Goal: Check status: Check status

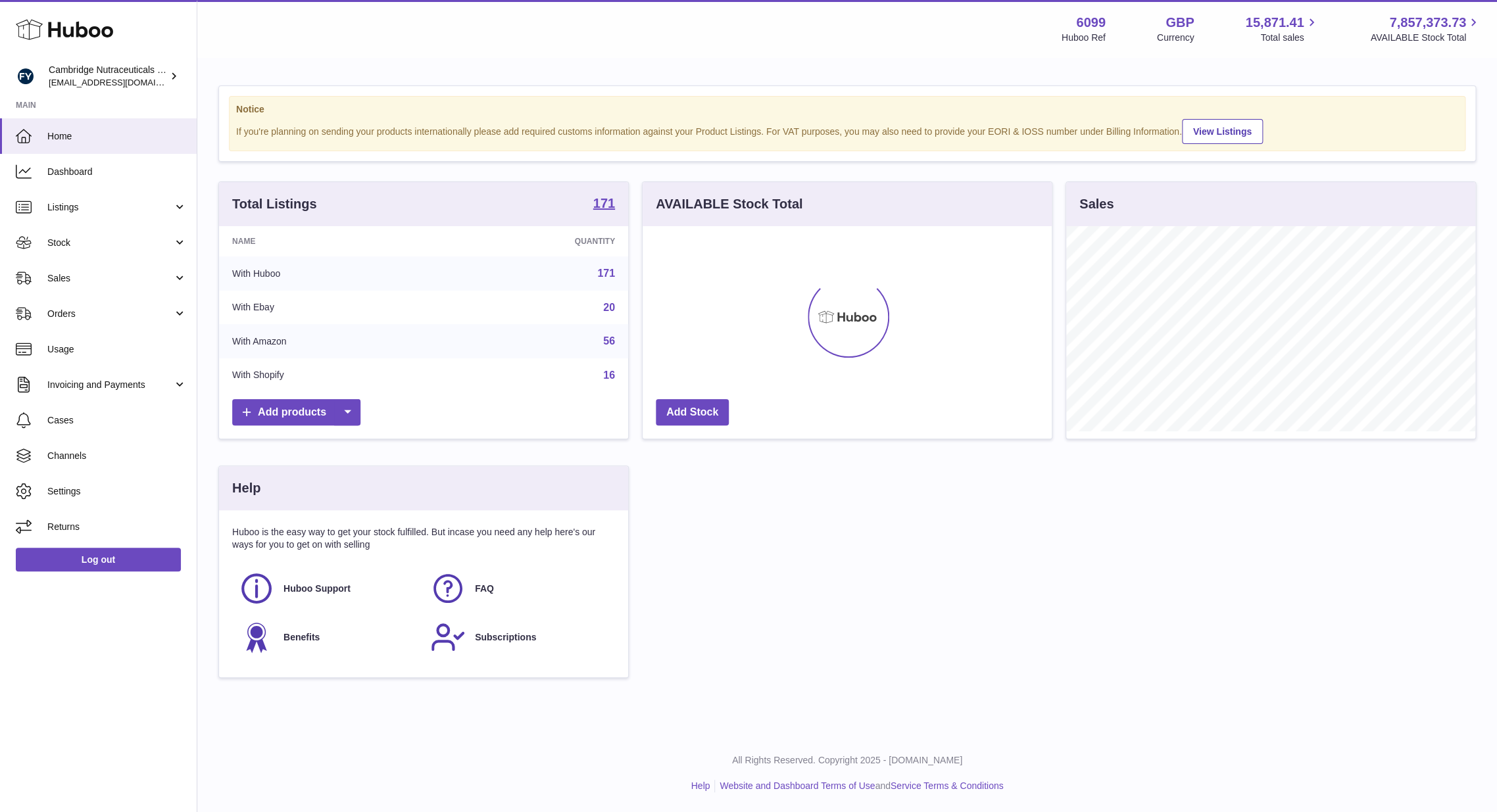
scroll to position [205, 409]
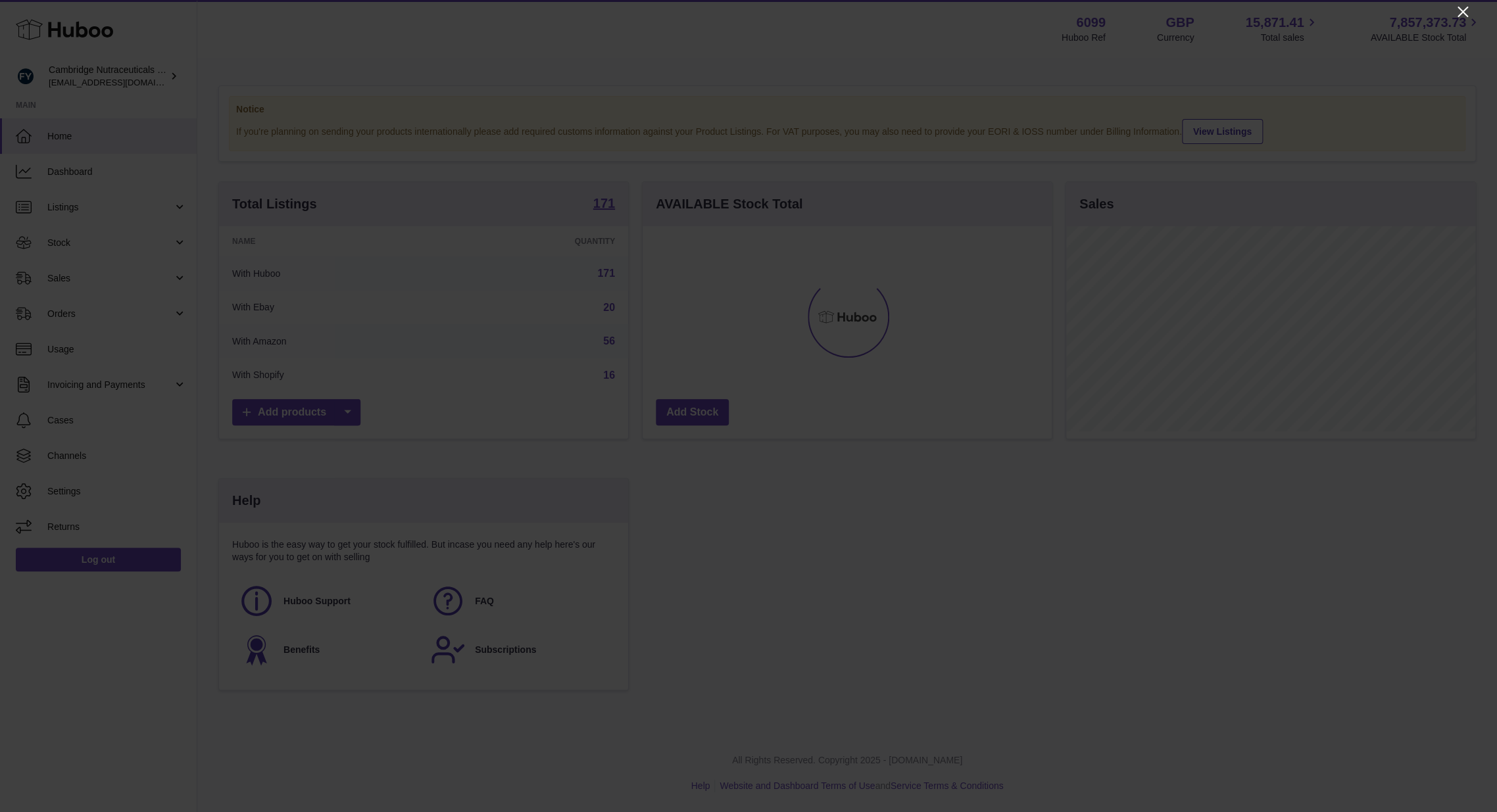
click at [1464, 10] on icon "Close" at bounding box center [1463, 11] width 16 height 16
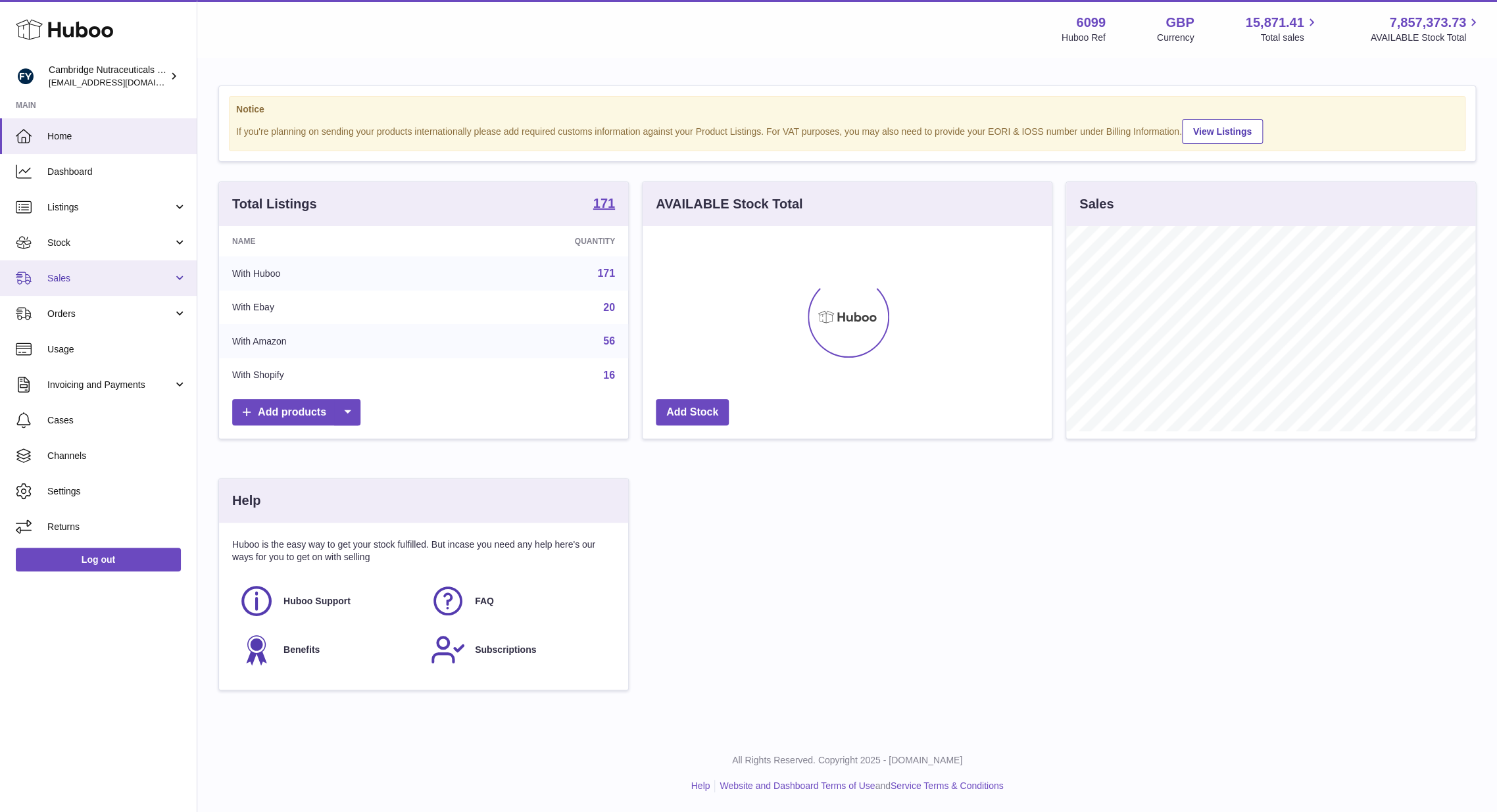
click at [95, 268] on link "Sales" at bounding box center [98, 278] width 197 height 35
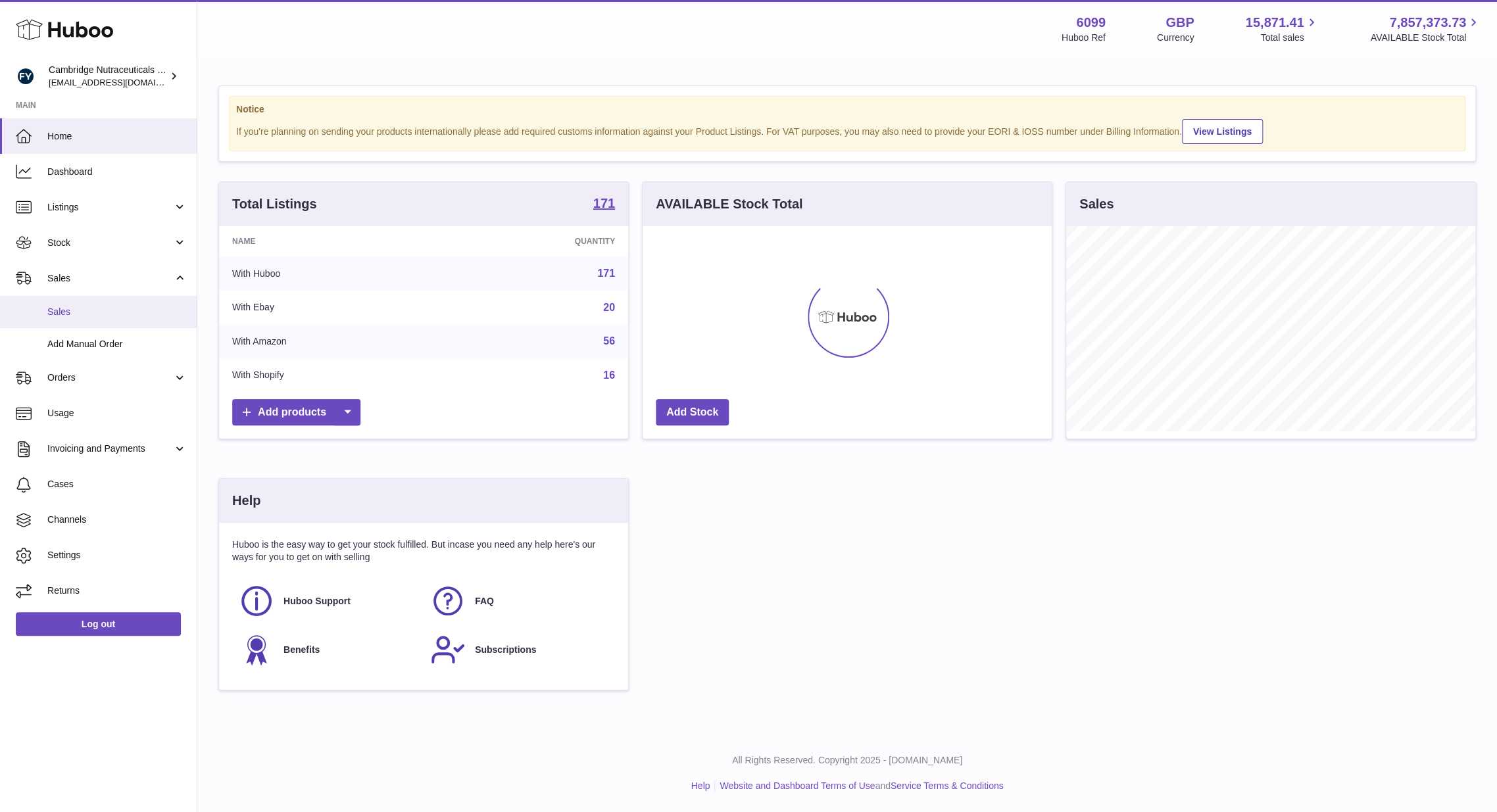
click at [78, 301] on link "Sales" at bounding box center [98, 312] width 197 height 33
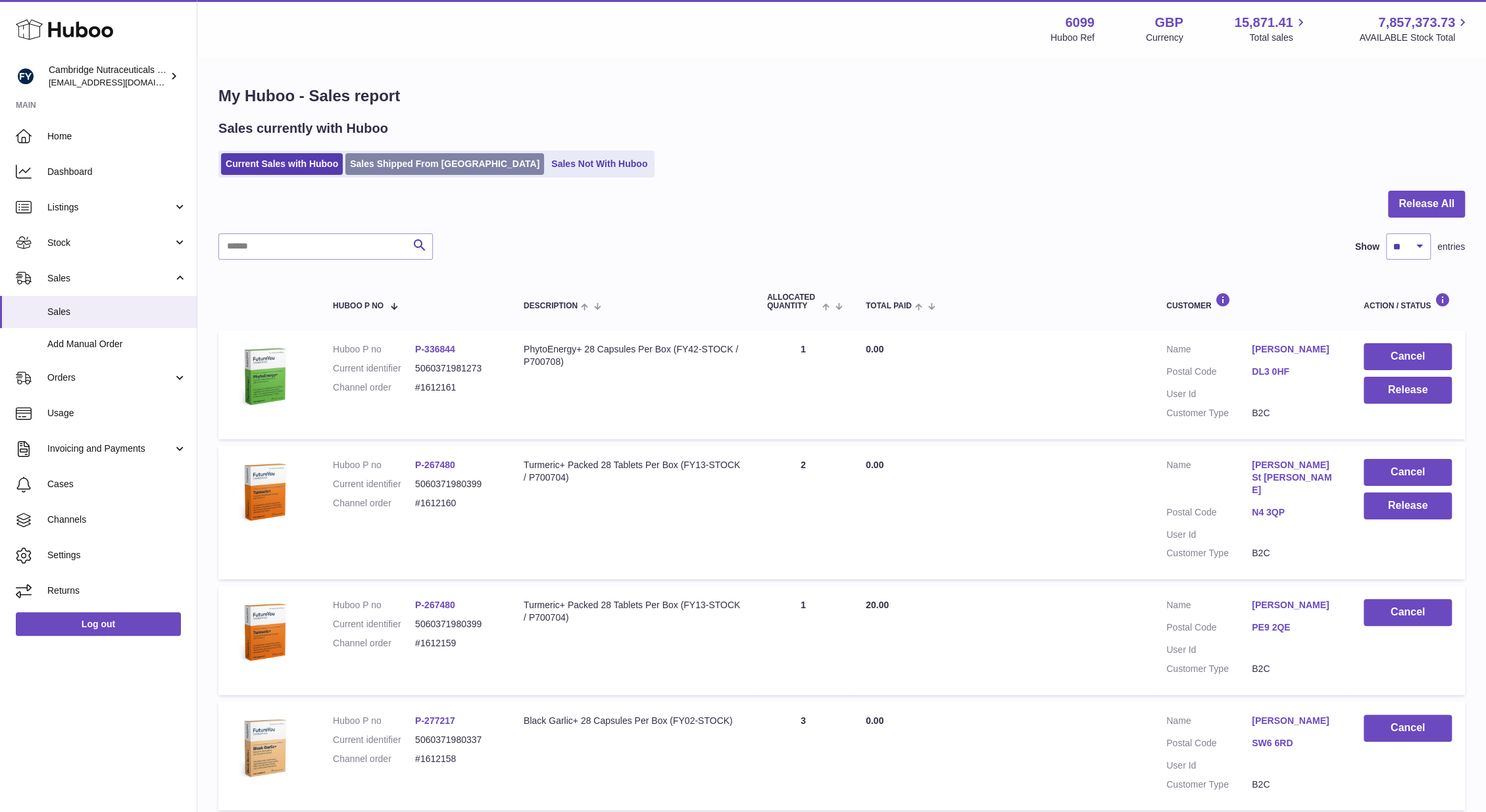
click at [416, 165] on link "Sales Shipped From Huboo" at bounding box center [444, 164] width 198 height 21
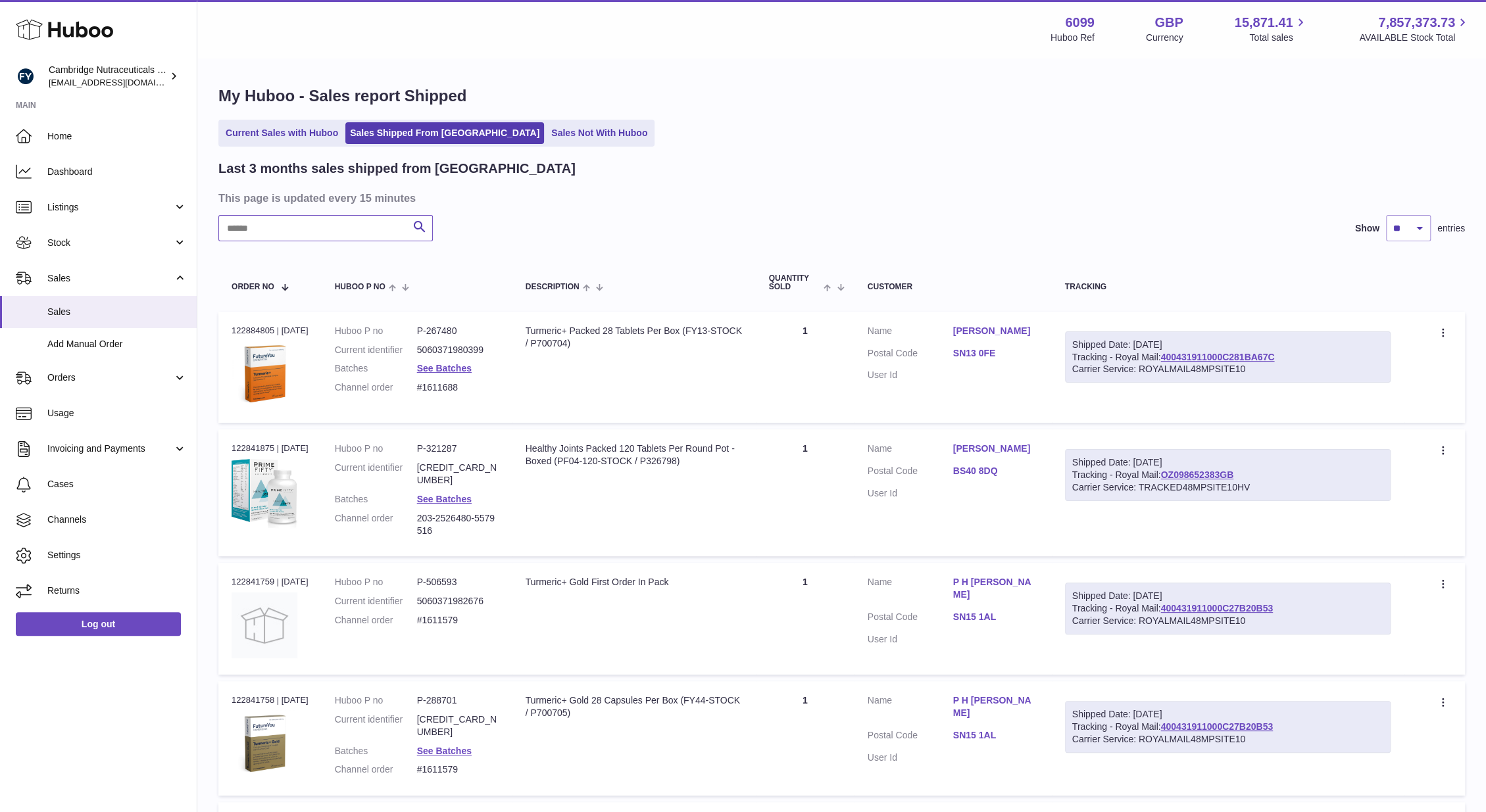
click at [297, 237] on input "text" at bounding box center [325, 228] width 214 height 26
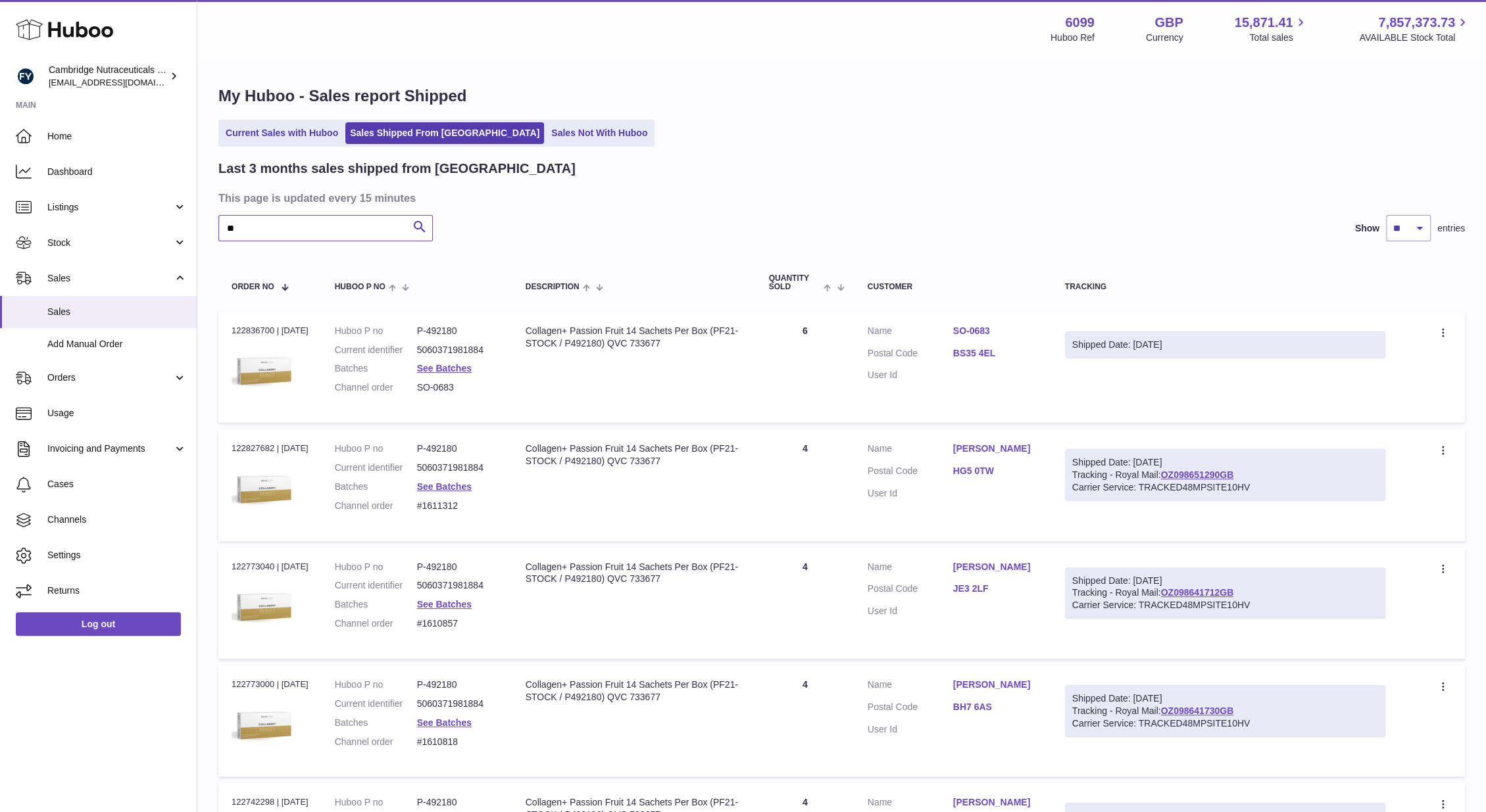
type input "*"
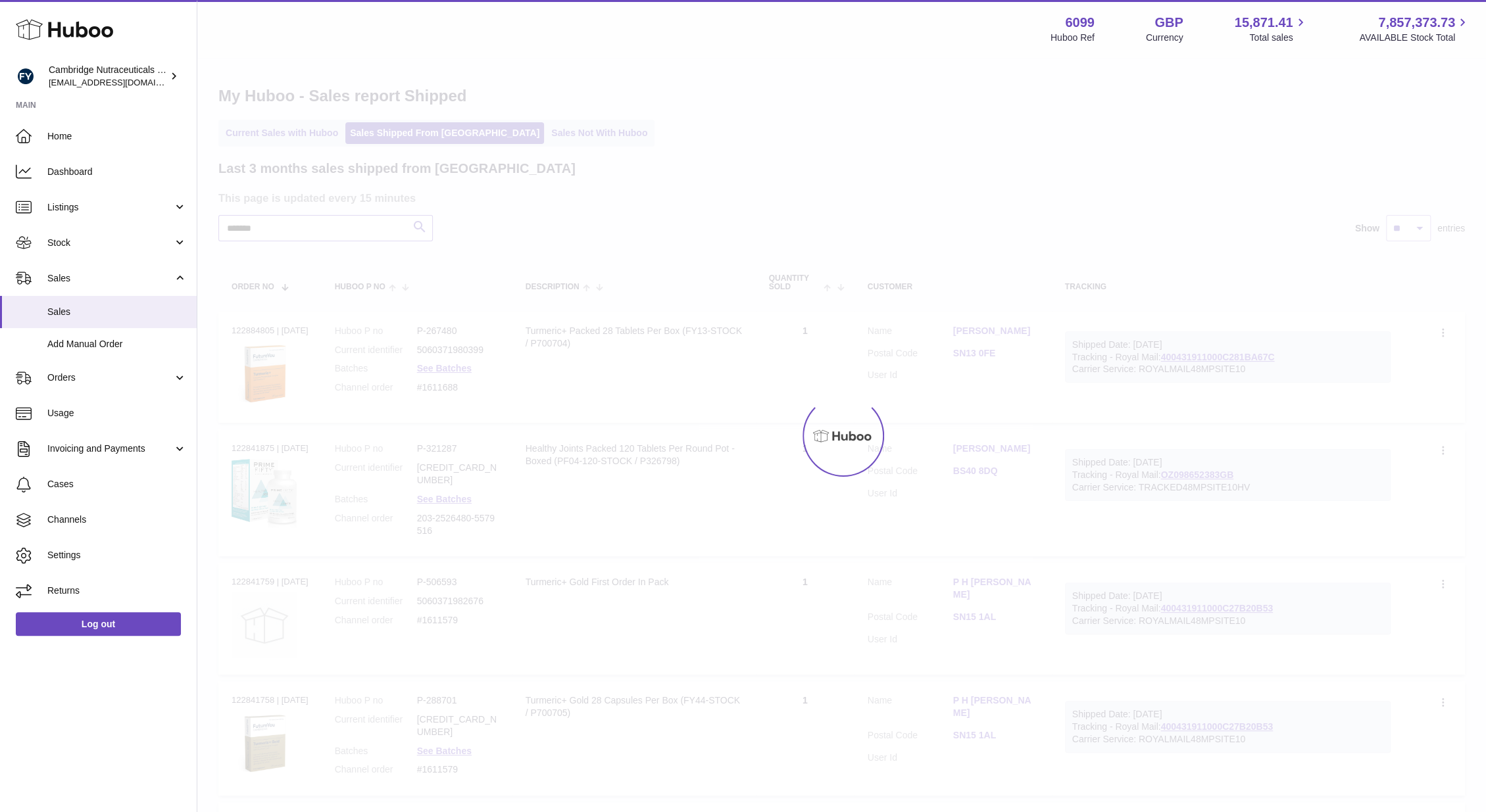
type input "*******"
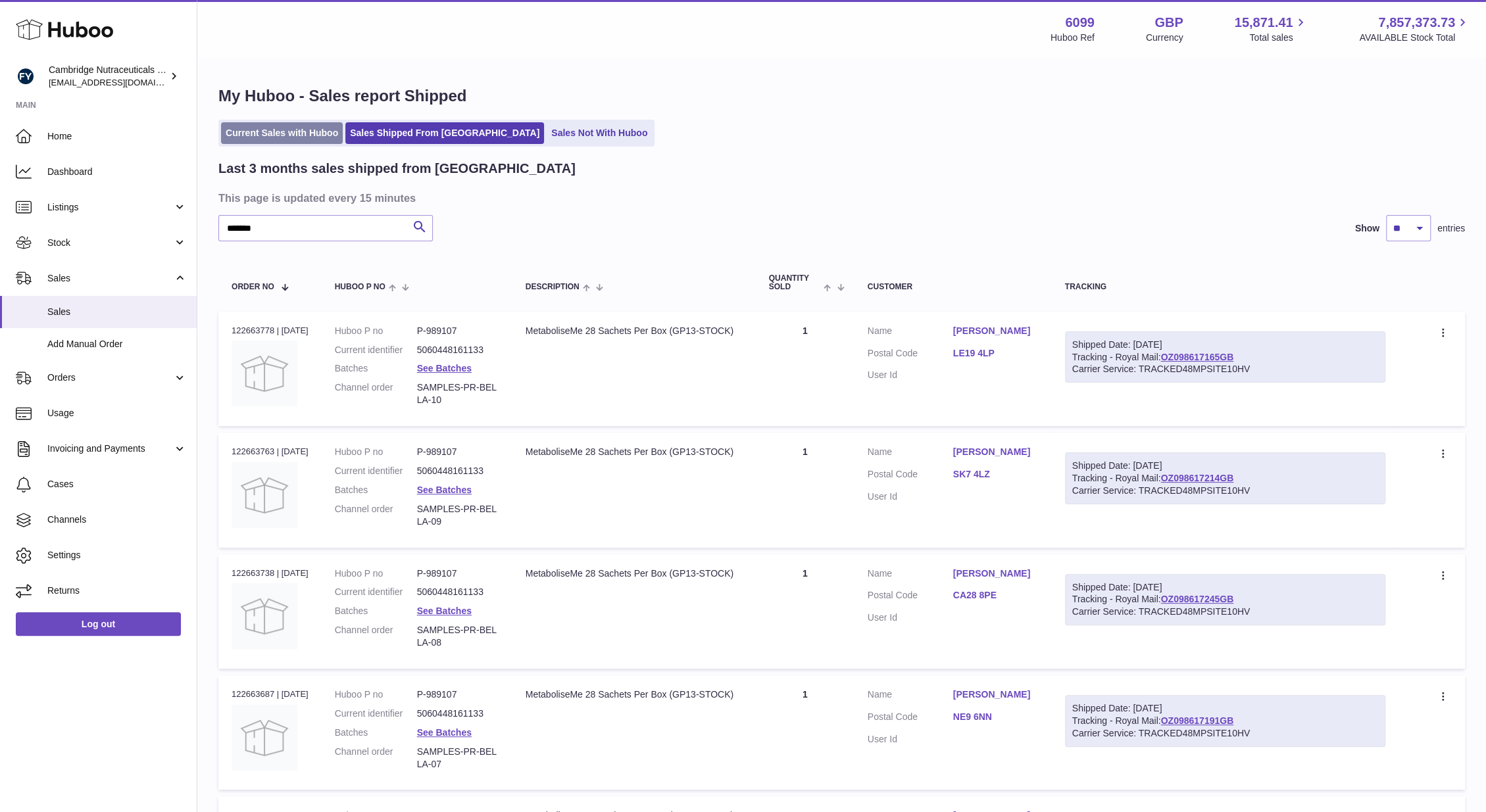
click at [260, 123] on link "Current Sales with Huboo" at bounding box center [281, 132] width 122 height 21
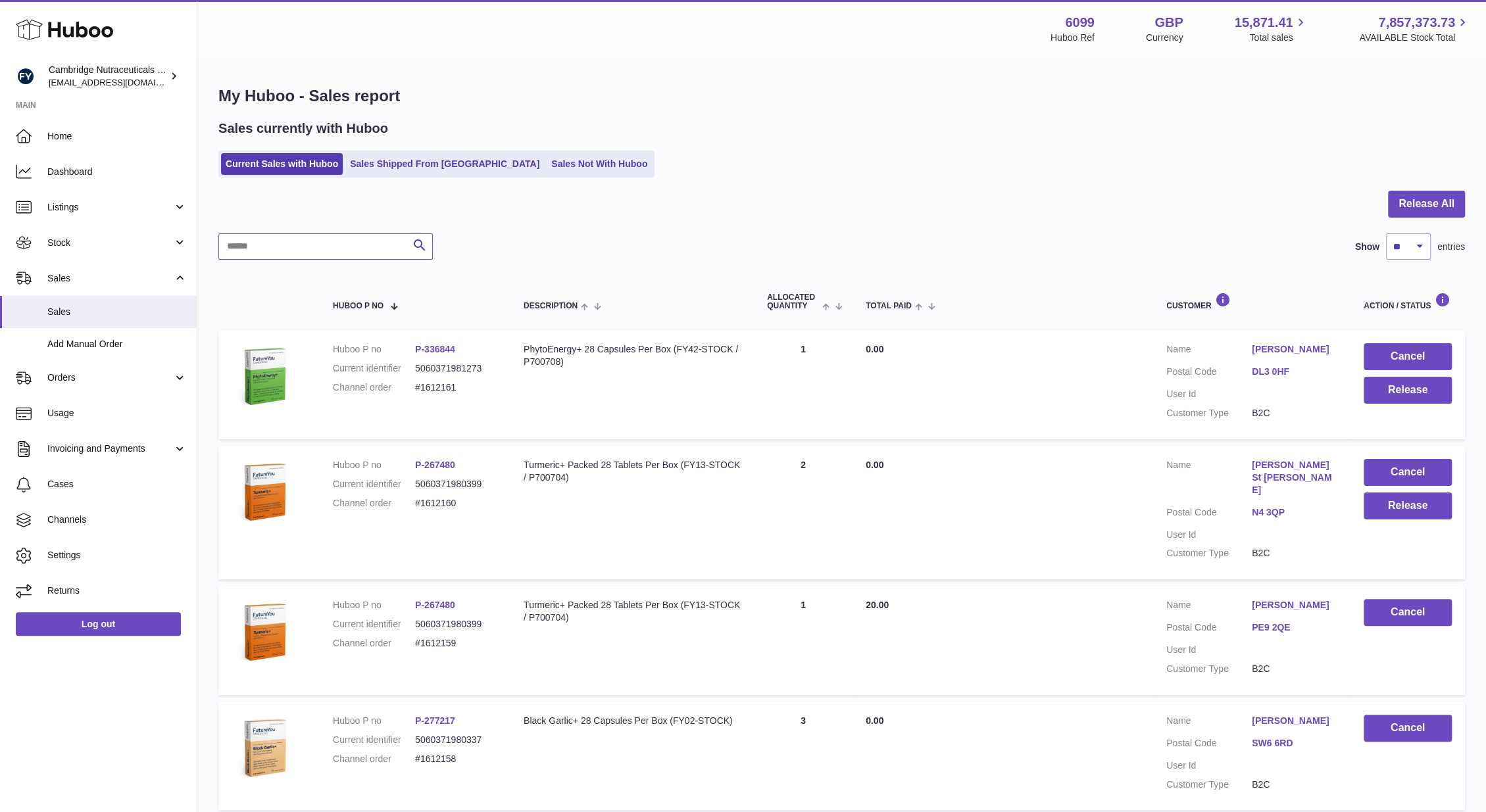
click at [270, 256] on input "text" at bounding box center [325, 247] width 214 height 26
type input "*******"
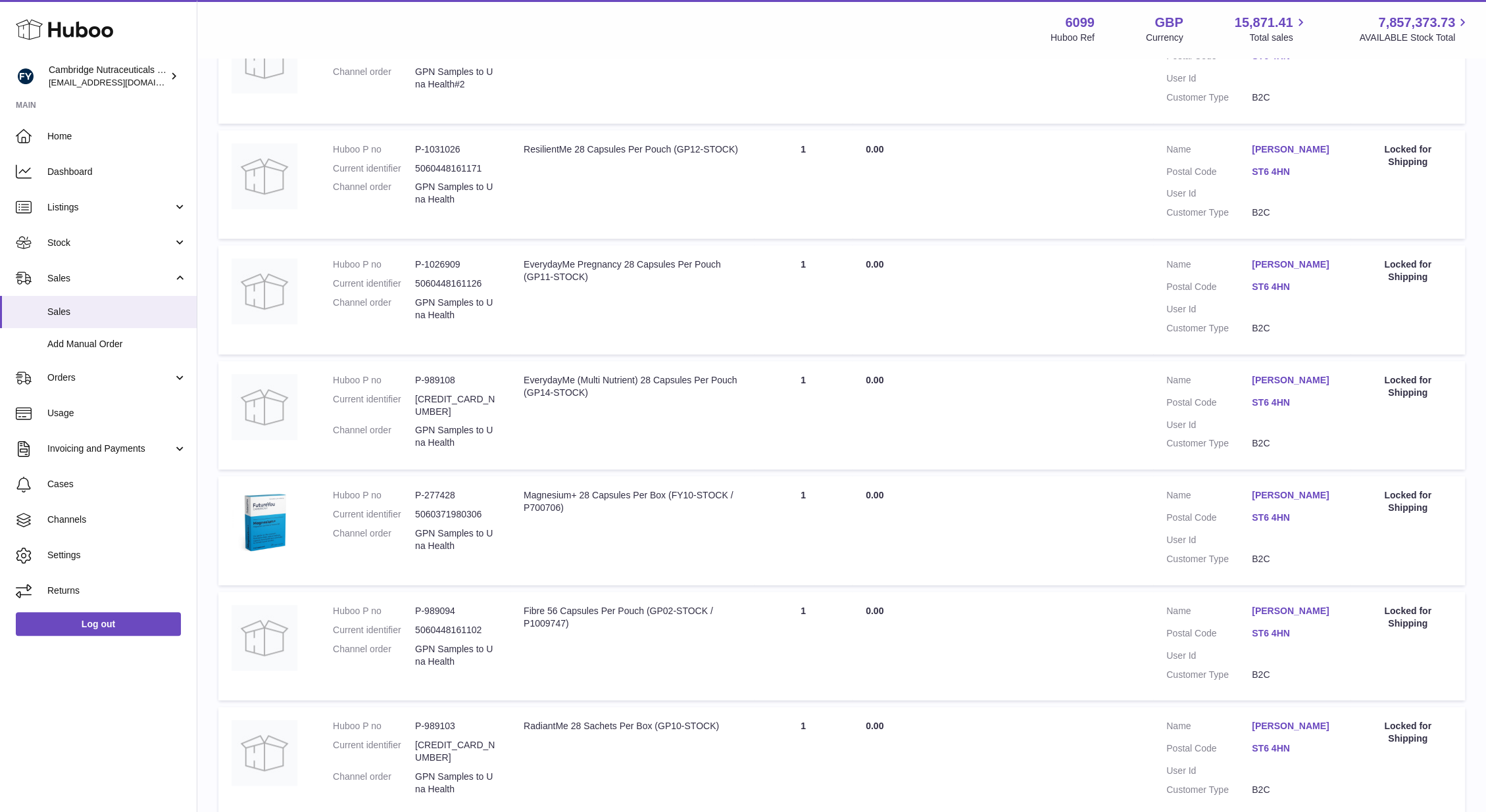
scroll to position [661, 0]
